Goal: Task Accomplishment & Management: Use online tool/utility

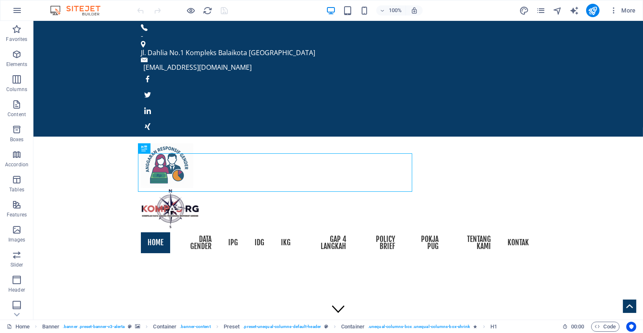
click at [543, 4] on div "More" at bounding box center [579, 10] width 120 height 13
click at [542, 6] on icon "pages" at bounding box center [541, 11] width 10 height 10
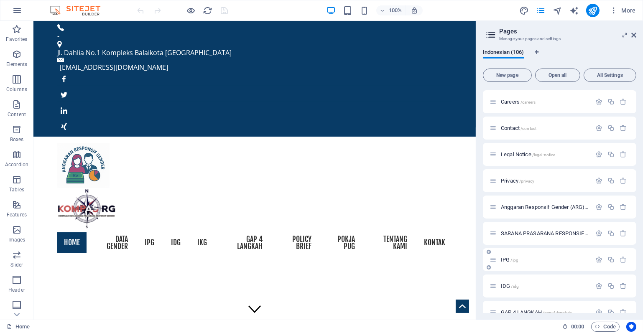
scroll to position [167, 0]
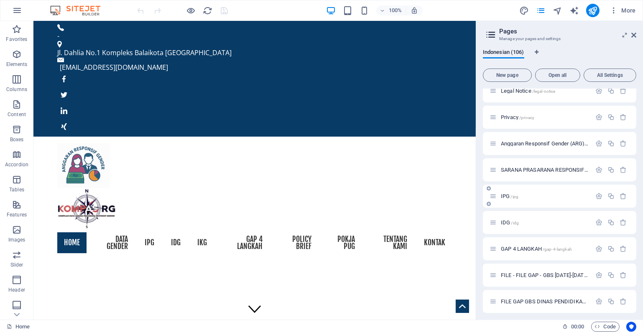
click at [493, 195] on icon at bounding box center [492, 196] width 7 height 7
click at [496, 196] on div "IPG /ipg" at bounding box center [540, 196] width 102 height 10
click at [506, 193] on span "IPG /ipg" at bounding box center [510, 196] width 18 height 6
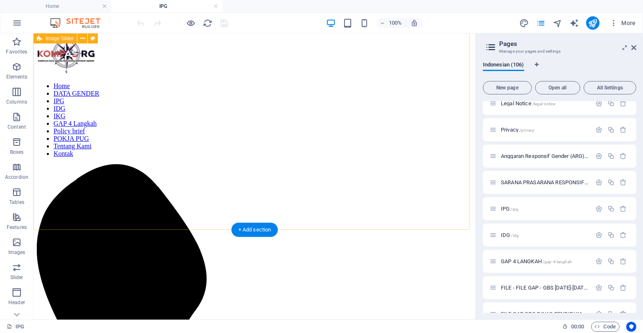
scroll to position [42, 0]
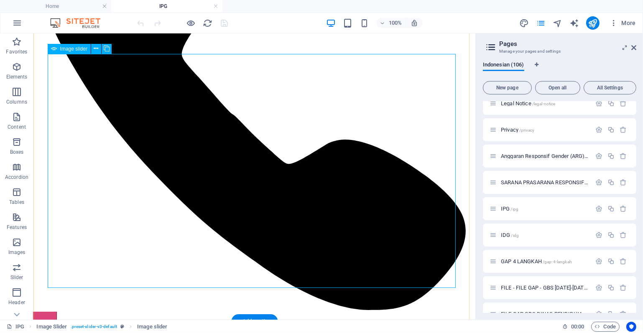
scroll to position [334, 0]
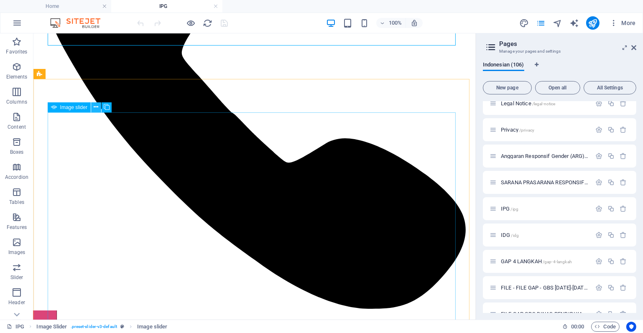
click at [95, 106] on icon at bounding box center [96, 107] width 5 height 9
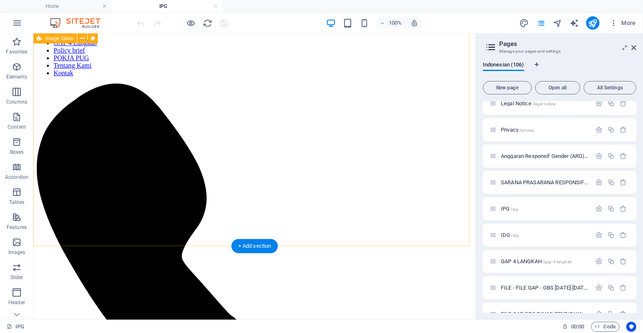
scroll to position [0, 0]
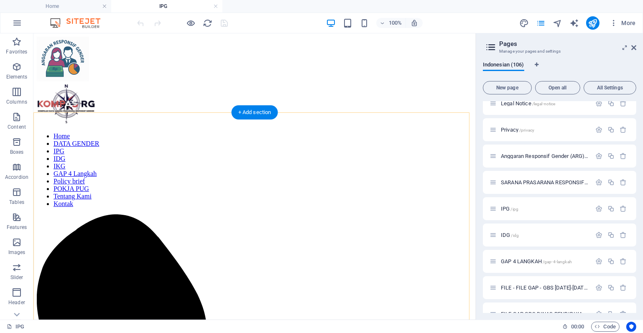
click at [260, 109] on div "+ Add section" at bounding box center [254, 112] width 46 height 14
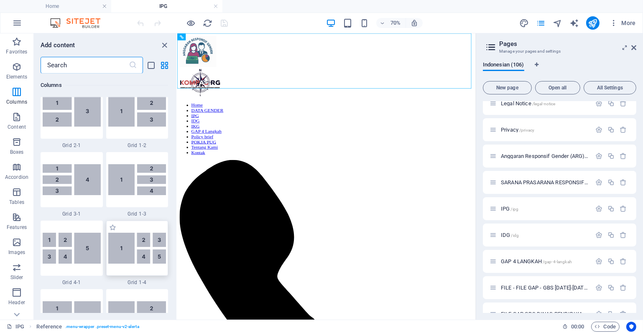
scroll to position [794, 0]
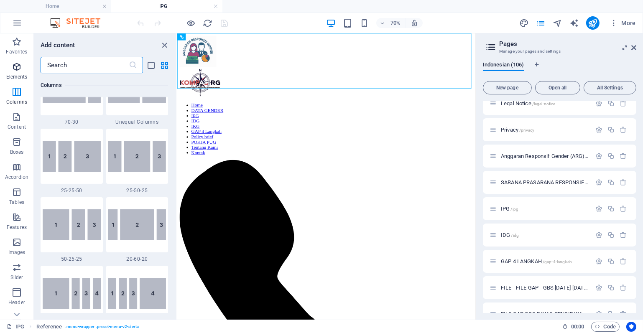
click at [18, 74] on p "Elements" at bounding box center [16, 77] width 21 height 7
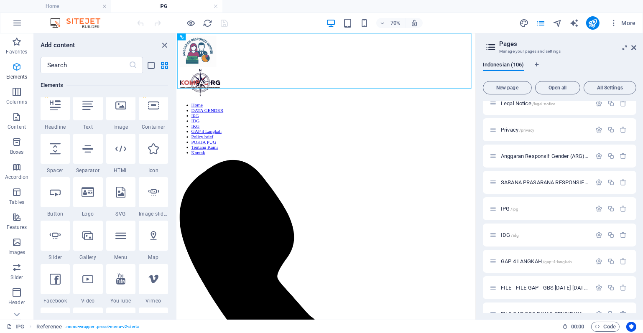
scroll to position [89, 0]
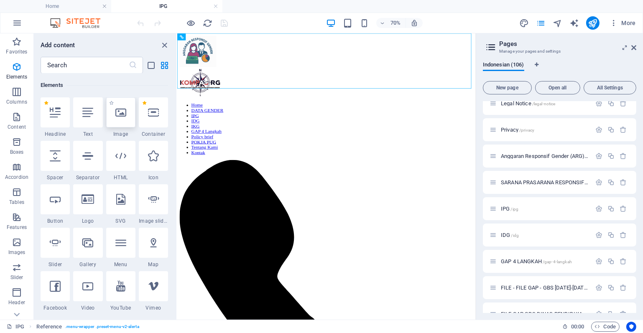
click at [127, 116] on div at bounding box center [120, 112] width 29 height 30
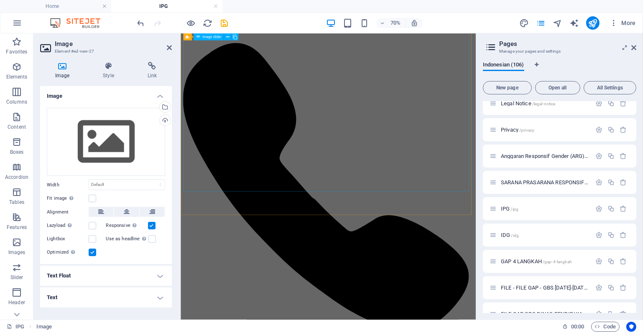
scroll to position [42, 0]
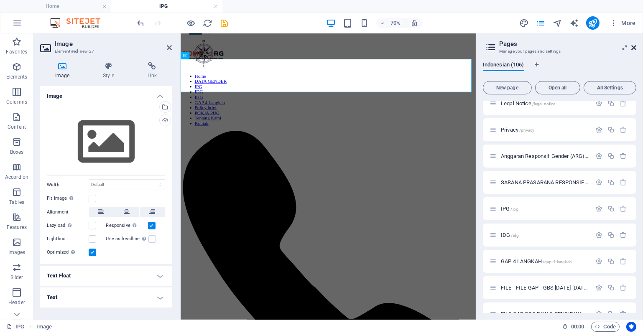
drag, startPoint x: 636, startPoint y: 47, endPoint x: 446, endPoint y: 24, distance: 191.0
click at [636, 47] on icon at bounding box center [633, 47] width 5 height 7
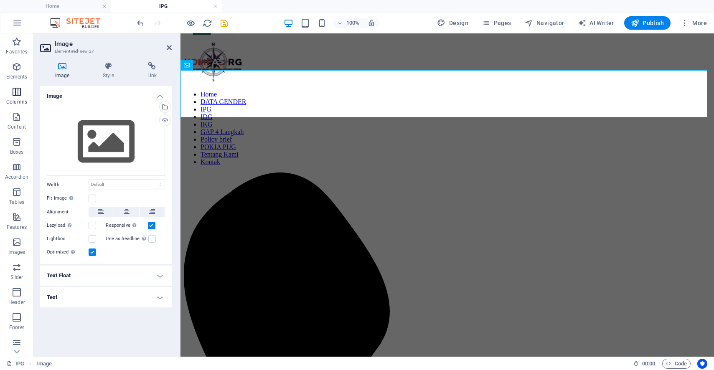
click at [12, 88] on icon "button" at bounding box center [17, 92] width 10 height 10
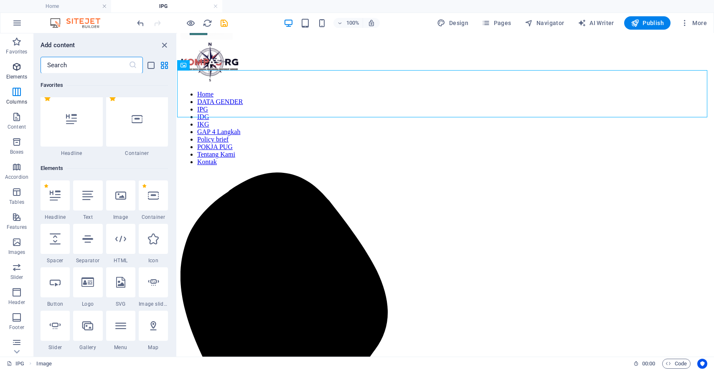
click at [20, 71] on icon "button" at bounding box center [17, 67] width 10 height 10
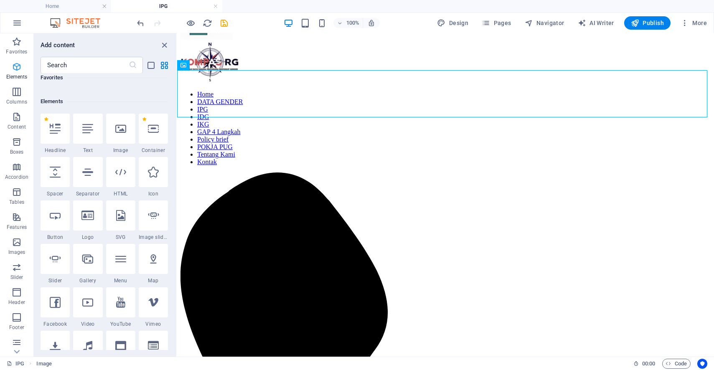
scroll to position [89, 0]
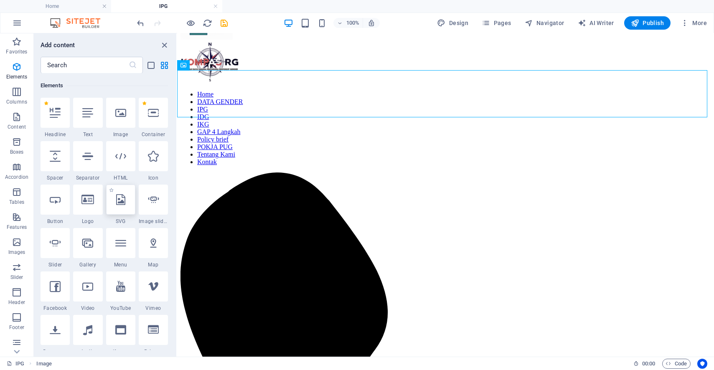
click at [121, 197] on icon at bounding box center [120, 199] width 9 height 11
select select "xMidYMid"
select select "px"
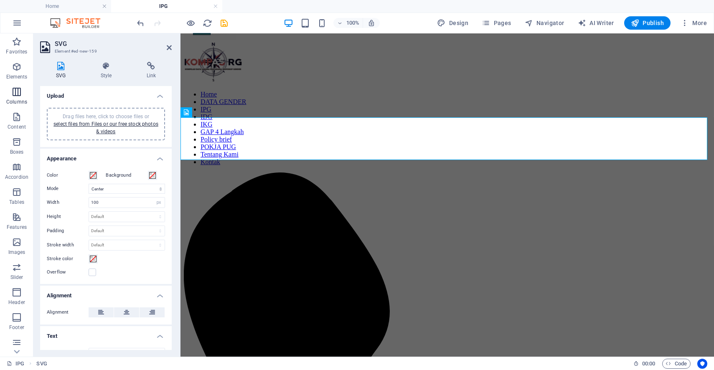
click at [15, 92] on icon "button" at bounding box center [17, 92] width 10 height 10
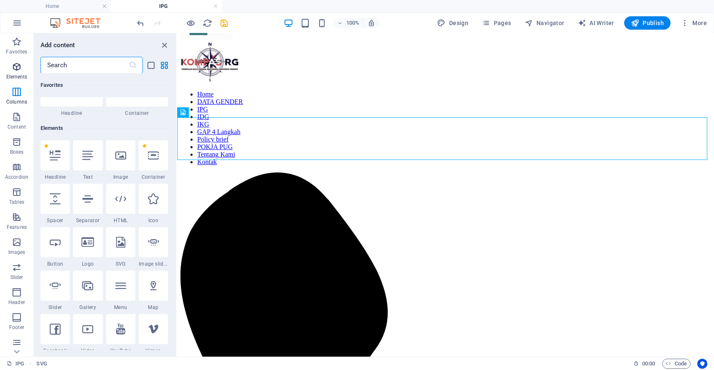
scroll to position [327, 0]
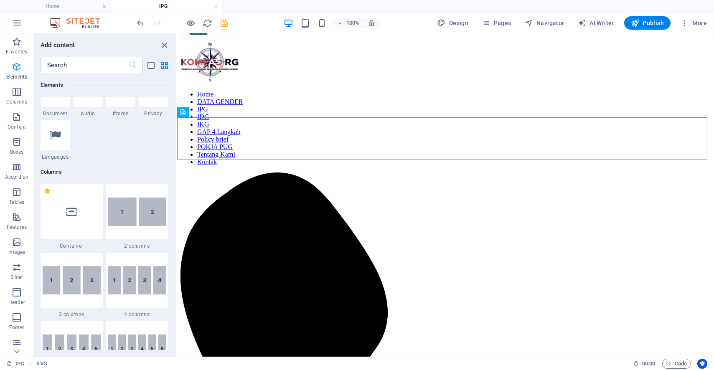
click at [16, 67] on icon "button" at bounding box center [17, 67] width 10 height 10
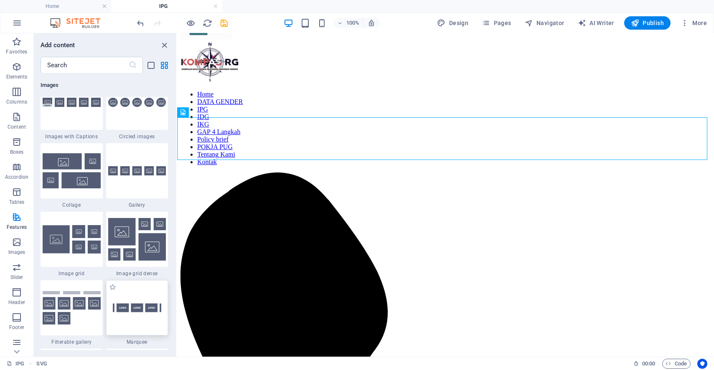
scroll to position [4273, 0]
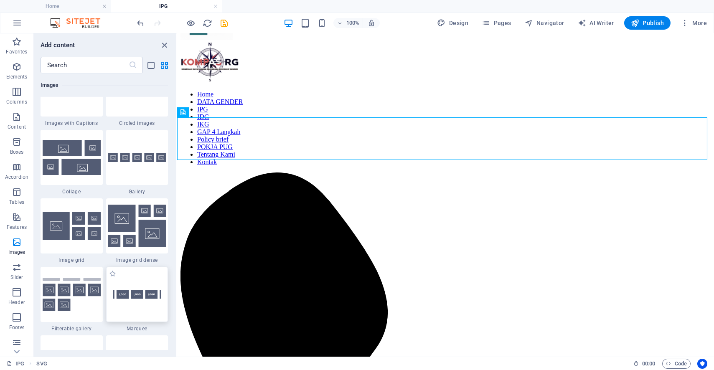
click at [133, 290] on div at bounding box center [137, 294] width 62 height 55
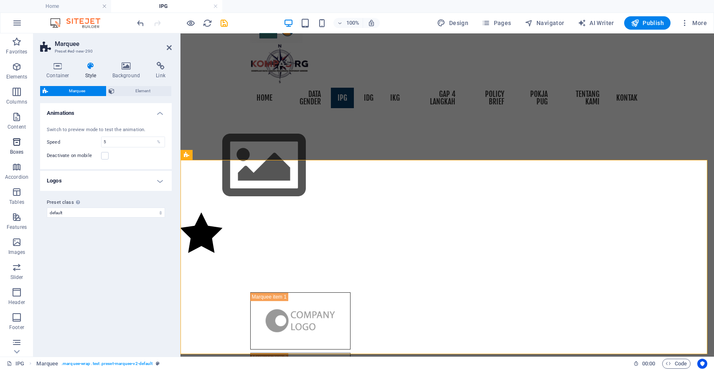
drag, startPoint x: 19, startPoint y: 147, endPoint x: 20, endPoint y: 136, distance: 10.9
click at [19, 147] on span "Boxes" at bounding box center [16, 147] width 33 height 20
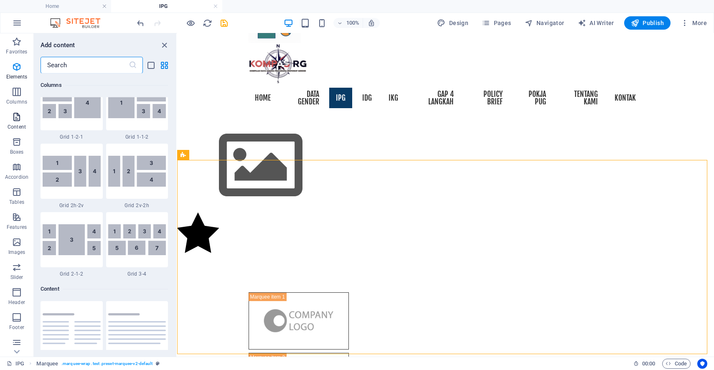
click at [20, 125] on p "Content" at bounding box center [17, 127] width 18 height 7
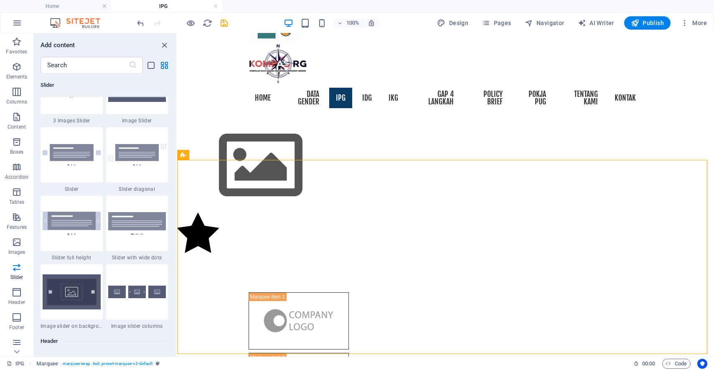
scroll to position [4898, 0]
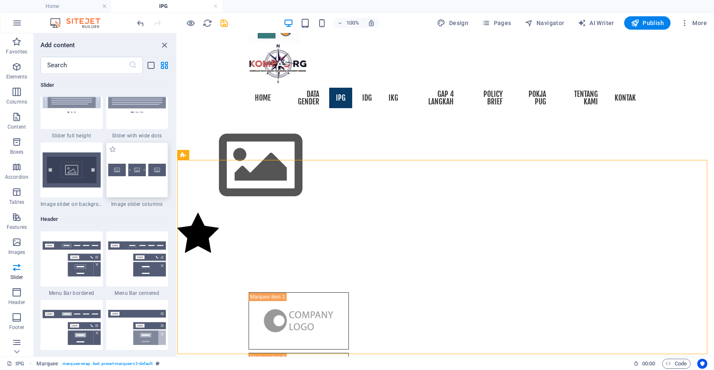
drag, startPoint x: 144, startPoint y: 172, endPoint x: 53, endPoint y: 178, distance: 91.3
click at [144, 172] on img at bounding box center [137, 170] width 58 height 13
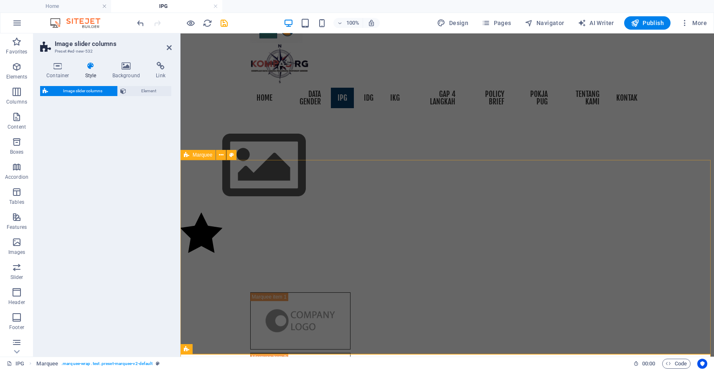
select select "rem"
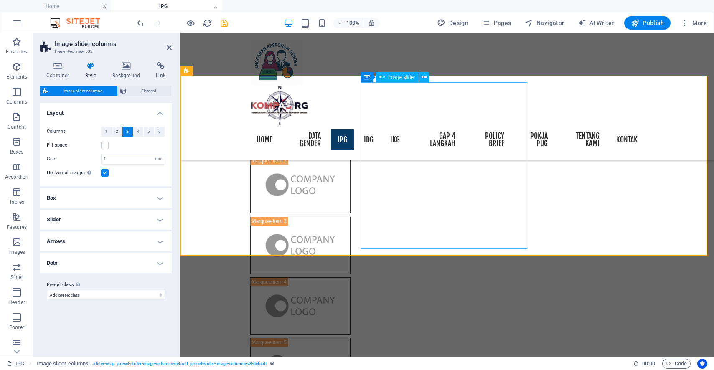
scroll to position [181, 0]
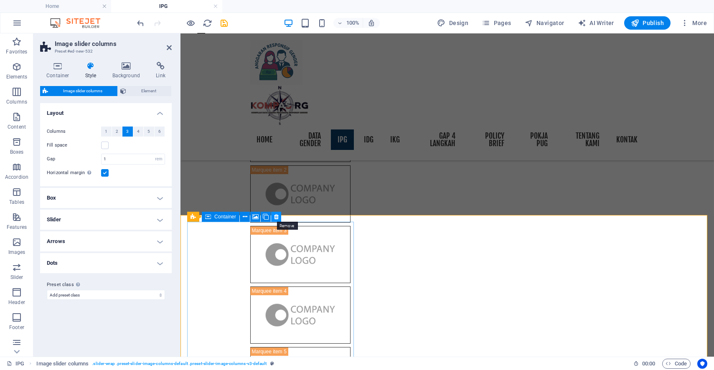
click at [275, 213] on icon at bounding box center [276, 217] width 5 height 9
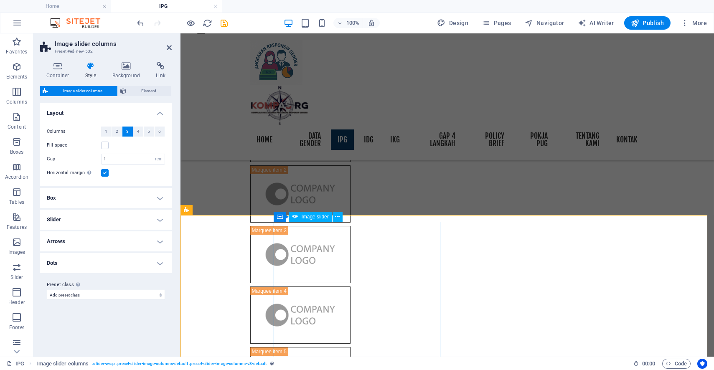
scroll to position [274, 0]
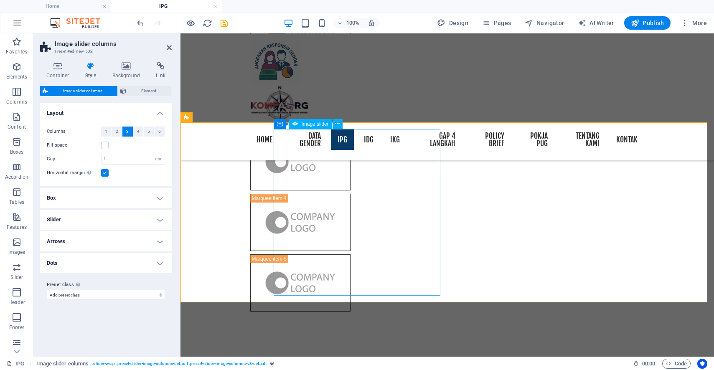
drag, startPoint x: 434, startPoint y: 212, endPoint x: 577, endPoint y: 212, distance: 143.3
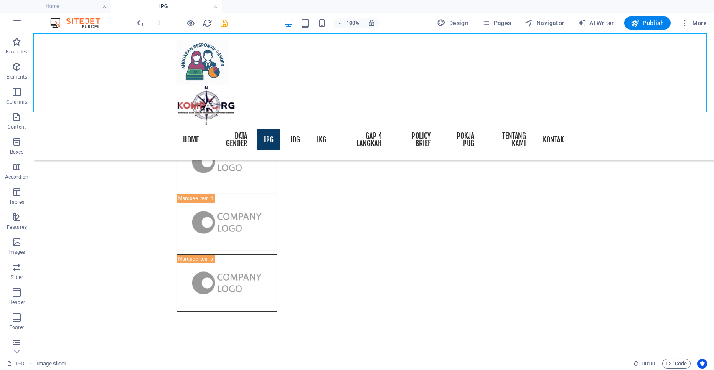
click at [94, 94] on div "Home DATA GENDER IPG IDG IKG GAP 4 Langkah Policy brief POKJA PUG Tentang Kami …" at bounding box center [373, 96] width 681 height 127
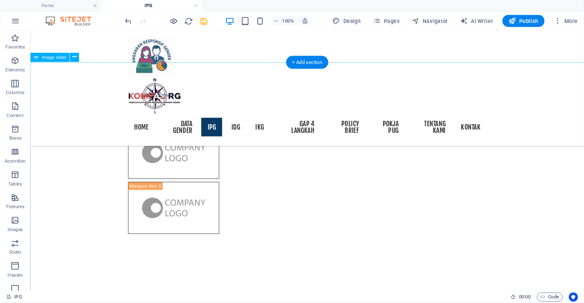
scroll to position [328, 0]
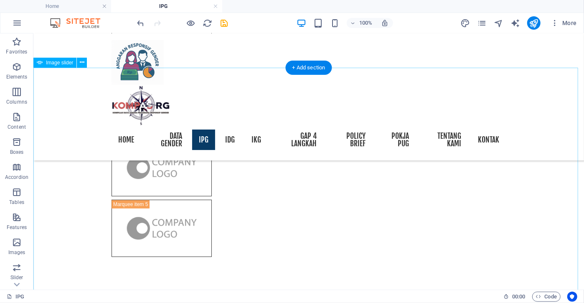
select select "px"
select select "ms"
select select "s"
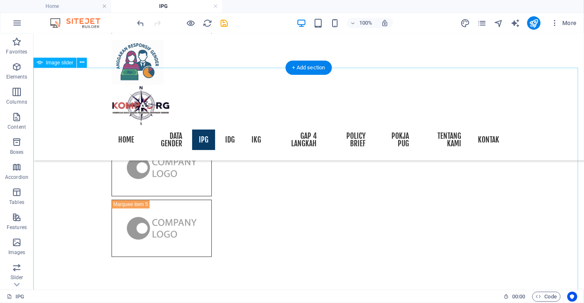
select select "progressive"
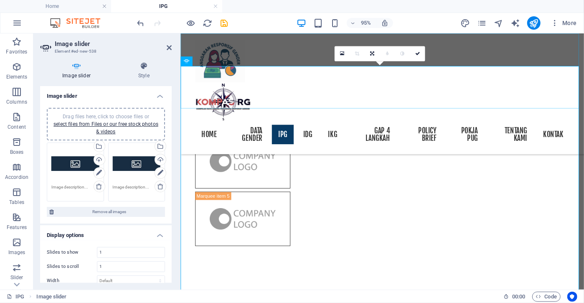
click at [225, 125] on nav "Home DATA GENDER IPG IDG IKG GAP 4 Langkah Policy brief POKJA PUG Tentang Kami …" at bounding box center [393, 139] width 394 height 28
click at [346, 125] on nav "Home DATA GENDER IPG IDG IKG GAP 4 Langkah Policy brief POKJA PUG Tentang Kami …" at bounding box center [393, 139] width 394 height 28
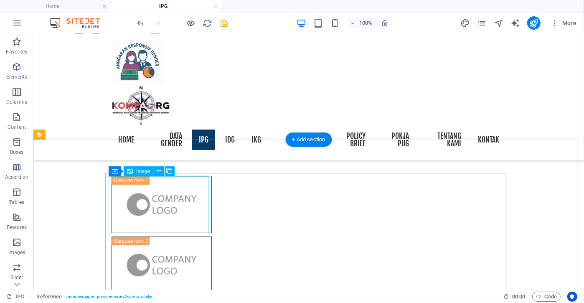
scroll to position [214, 0]
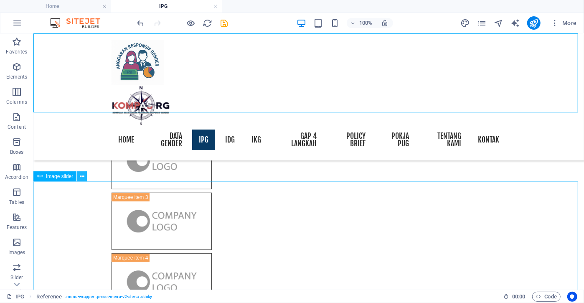
click at [83, 176] on icon at bounding box center [82, 176] width 5 height 9
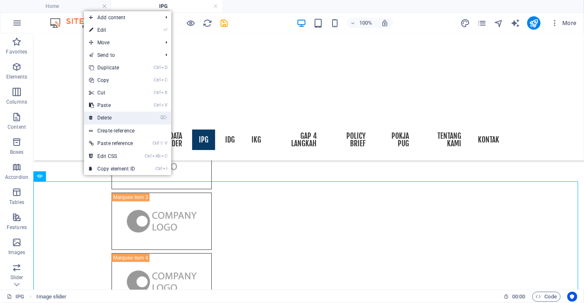
click at [115, 114] on link "⌦ Delete" at bounding box center [112, 118] width 56 height 13
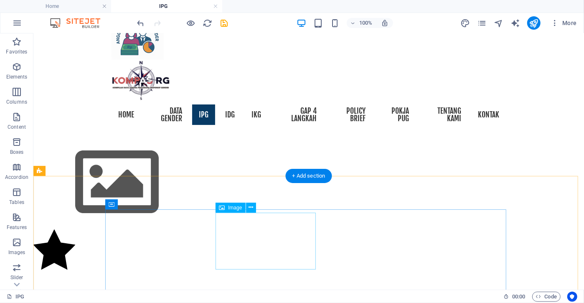
scroll to position [24, 0]
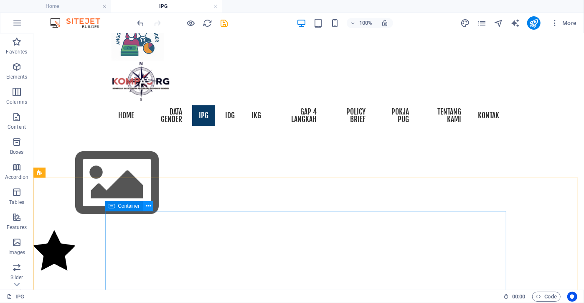
click at [148, 205] on icon at bounding box center [148, 206] width 5 height 9
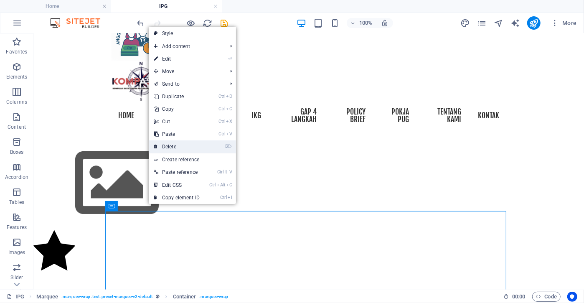
click at [174, 146] on link "⌦ Delete" at bounding box center [177, 146] width 56 height 13
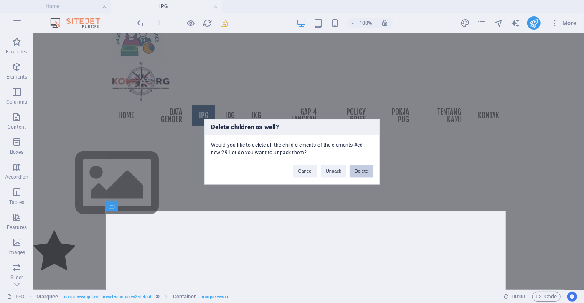
click at [361, 171] on button "Delete" at bounding box center [361, 171] width 23 height 13
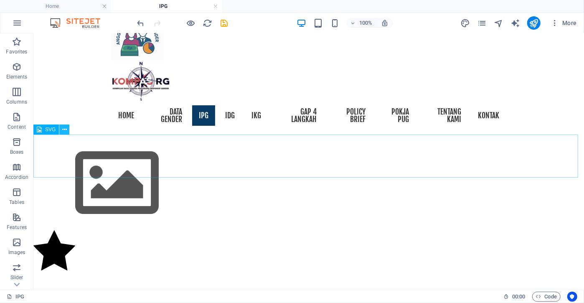
click at [64, 129] on icon at bounding box center [64, 129] width 5 height 9
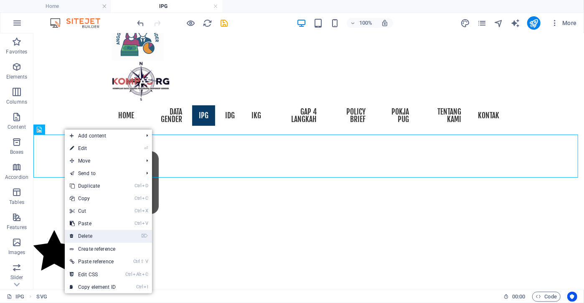
click at [105, 233] on link "⌦ Delete" at bounding box center [93, 236] width 56 height 13
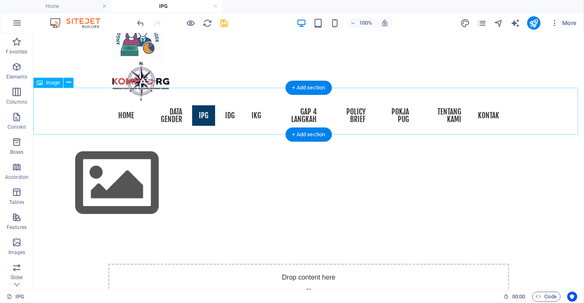
click at [199, 136] on figure at bounding box center [308, 183] width 551 height 94
click at [76, 136] on figure at bounding box center [308, 183] width 551 height 94
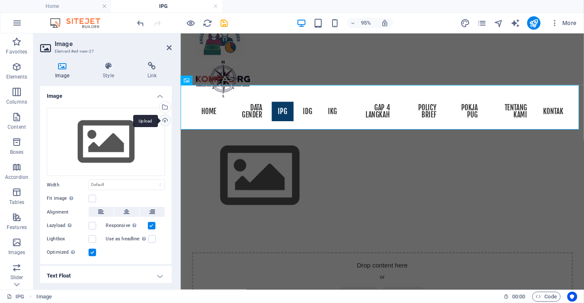
click at [162, 117] on div "Upload" at bounding box center [164, 121] width 13 height 13
